Goal: Information Seeking & Learning: Compare options

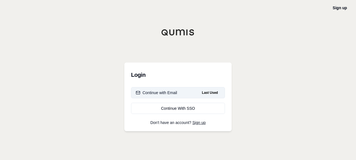
click at [158, 93] on div "Continue with Email" at bounding box center [156, 93] width 41 height 6
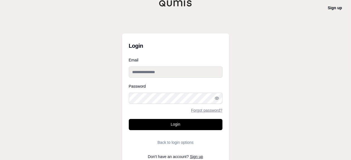
type input "**********"
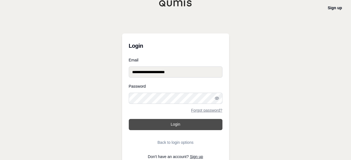
click at [165, 121] on button "Login" at bounding box center [176, 124] width 94 height 11
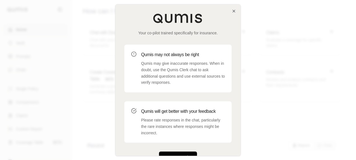
click at [190, 152] on button "Get Started" at bounding box center [178, 157] width 38 height 11
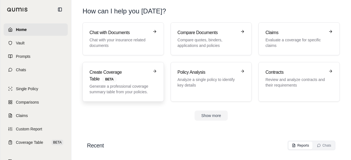
click at [146, 91] on p "Generate a professional coverage summary table from your policies." at bounding box center [120, 88] width 60 height 11
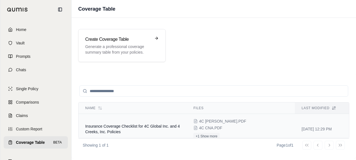
scroll to position [6, 0]
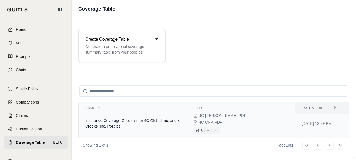
click at [251, 123] on div "4C [PERSON_NAME].PDF 4C CNA.PDF +1 Show more" at bounding box center [240, 123] width 95 height 21
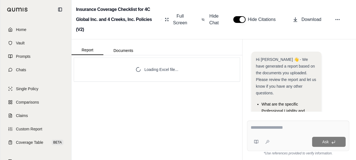
scroll to position [84, 0]
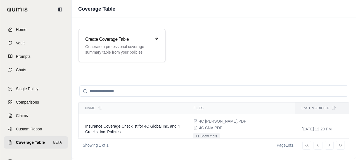
scroll to position [46, 0]
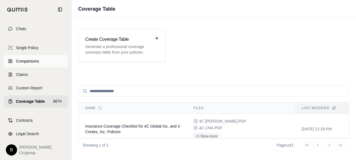
click at [26, 55] on link "Comparisons" at bounding box center [36, 61] width 64 height 12
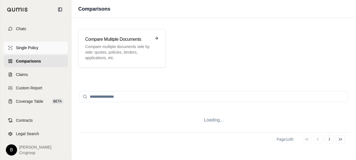
scroll to position [41, 0]
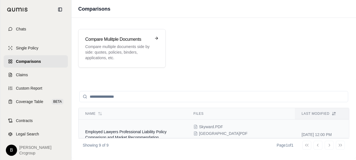
click at [145, 132] on span "Employed Lawyers Professional Liability Policy Comparison and Market Recommenda…" at bounding box center [125, 134] width 81 height 10
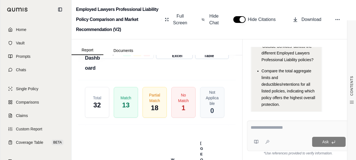
scroll to position [2135, 0]
click at [212, 59] on span "Expand Table" at bounding box center [208, 53] width 16 height 12
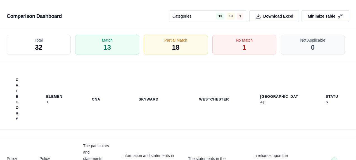
scroll to position [670, 0]
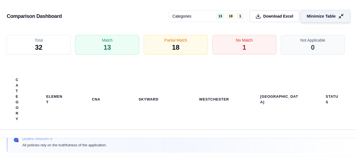
click at [316, 16] on span "Minimize Table" at bounding box center [320, 16] width 29 height 6
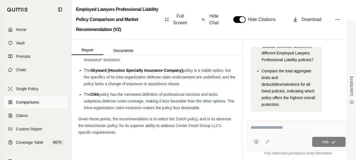
click at [35, 103] on span "Comparisons" at bounding box center [27, 102] width 23 height 6
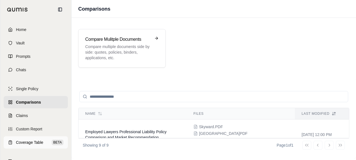
click at [29, 140] on span "Coverage Table" at bounding box center [29, 143] width 27 height 6
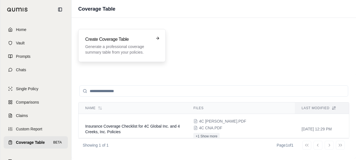
click at [133, 55] on div "Create Coverage Table Generate a professional coverage summary table from your …" at bounding box center [121, 45] width 87 height 33
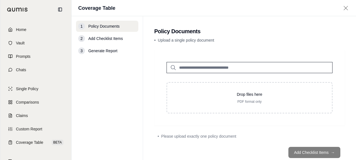
click at [314, 151] on footer "Add Checklist Items →" at bounding box center [249, 152] width 190 height 20
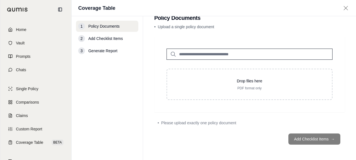
click at [304, 141] on footer "Add Checklist Items →" at bounding box center [249, 139] width 190 height 20
click at [297, 138] on footer "Add Checklist Items →" at bounding box center [249, 139] width 190 height 20
click at [332, 137] on footer "Add Checklist Items →" at bounding box center [249, 139] width 190 height 20
click at [326, 134] on footer "Add Checklist Items →" at bounding box center [249, 139] width 190 height 20
click at [316, 124] on div "• Please upload exactly one policy document" at bounding box center [249, 123] width 184 height 6
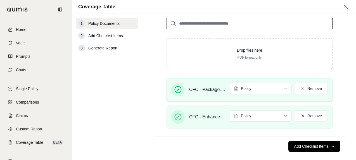
scroll to position [48, 0]
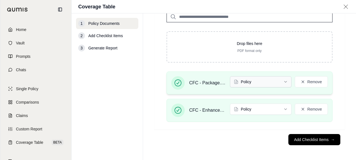
click at [282, 83] on html "Home Vault Prompts Chats Single Policy Comparisons Claims Custom Report Coverag…" at bounding box center [178, 80] width 356 height 160
click at [347, 59] on html "Home Vault Prompts Chats Single Policy Comparisons Claims Custom Report Coverag…" at bounding box center [178, 80] width 356 height 160
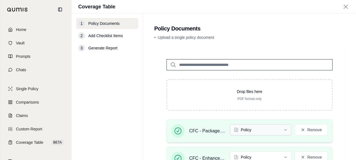
click at [277, 128] on html "Home Vault Prompts Chats Single Policy Comparisons Claims Custom Report Coverag…" at bounding box center [178, 80] width 356 height 160
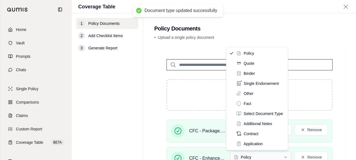
click at [278, 154] on html "Document type updated successfully Home Vault Prompts Chats Single Policy Compa…" at bounding box center [178, 80] width 356 height 160
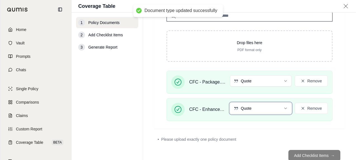
scroll to position [64, 0]
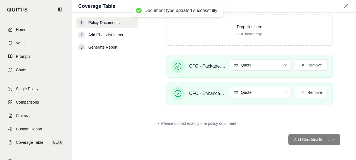
click at [314, 141] on footer "Add Checklist Items →" at bounding box center [249, 139] width 190 height 20
click at [198, 118] on div "• Please upload exactly one policy document" at bounding box center [249, 123] width 190 height 12
drag, startPoint x: 203, startPoint y: 122, endPoint x: 209, endPoint y: 123, distance: 6.0
click at [209, 123] on span "Please upload exactly one policy document" at bounding box center [198, 124] width 75 height 6
click at [316, 135] on footer "Add Checklist Items →" at bounding box center [249, 139] width 190 height 20
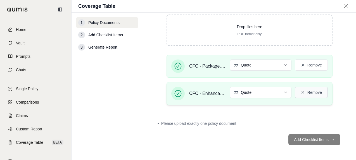
click at [305, 94] on button "Remove" at bounding box center [310, 92] width 33 height 11
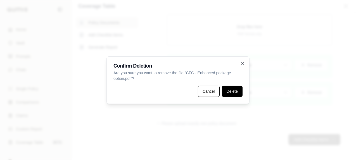
click at [227, 92] on button "Delete" at bounding box center [232, 91] width 21 height 11
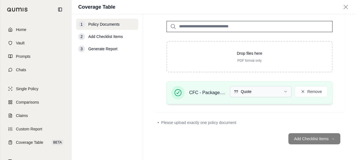
scroll to position [38, 0]
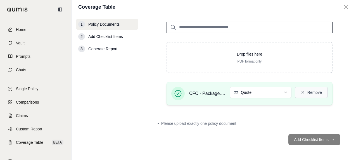
click at [302, 91] on button "Remove" at bounding box center [310, 92] width 33 height 11
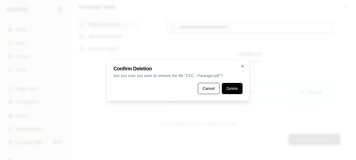
click at [235, 89] on button "Delete" at bounding box center [232, 88] width 21 height 11
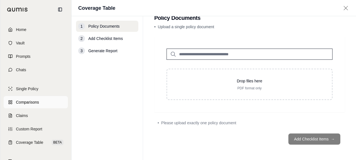
click at [31, 99] on span "Comparisons" at bounding box center [27, 102] width 23 height 6
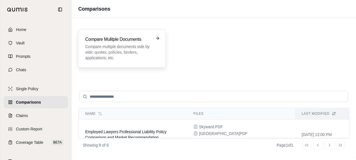
click at [140, 55] on p "Compare multiple documents side by side: quotes, policies, binders, application…" at bounding box center [118, 52] width 66 height 17
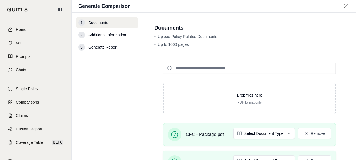
scroll to position [65, 0]
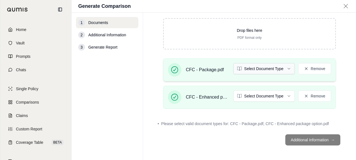
click at [253, 68] on html "Home Vault Prompts Chats Single Policy Comparisons Claims Custom Report Coverag…" at bounding box center [178, 80] width 356 height 160
click at [254, 95] on html "Home Vault Prompts Chats Single Policy Comparisons Claims Custom Report Coverag…" at bounding box center [178, 80] width 356 height 160
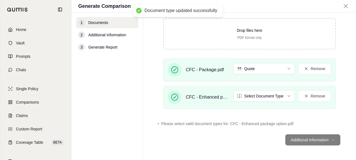
click at [319, 138] on footer "Additional Information →" at bounding box center [249, 140] width 190 height 20
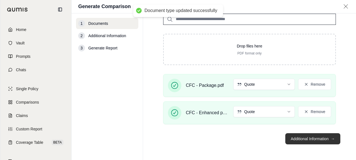
scroll to position [49, 0]
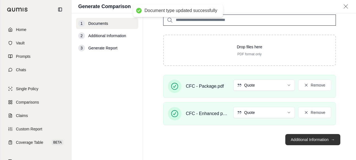
click at [301, 139] on button "Additional Information →" at bounding box center [312, 139] width 55 height 11
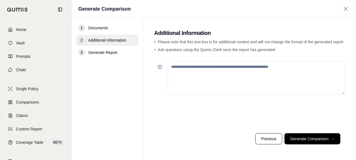
click at [280, 75] on textarea at bounding box center [255, 77] width 177 height 33
type textarea "**********"
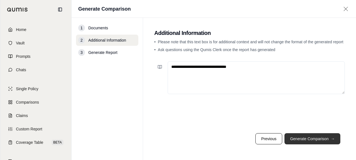
click at [311, 137] on button "Generate Comparison →" at bounding box center [312, 138] width 56 height 11
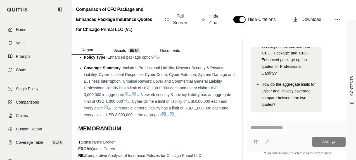
scroll to position [419, 0]
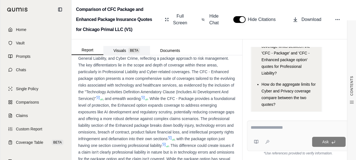
drag, startPoint x: 128, startPoint y: 51, endPoint x: 115, endPoint y: 52, distance: 12.9
click at [128, 51] on button "Visuals BETA" at bounding box center [126, 50] width 47 height 9
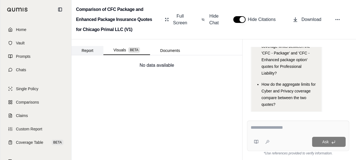
click at [88, 50] on button "Report" at bounding box center [87, 50] width 32 height 9
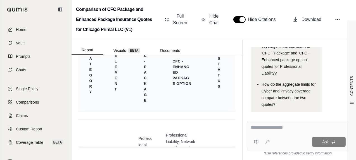
scroll to position [1420, 0]
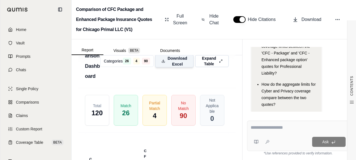
click at [168, 67] on span "Download Excel" at bounding box center [177, 61] width 20 height 12
click at [336, 20] on circle at bounding box center [335, 19] width 1 height 1
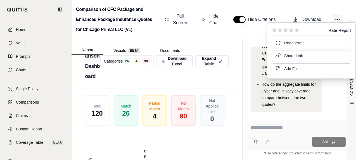
click at [336, 20] on circle at bounding box center [335, 19] width 1 height 1
